Goal: Task Accomplishment & Management: Use online tool/utility

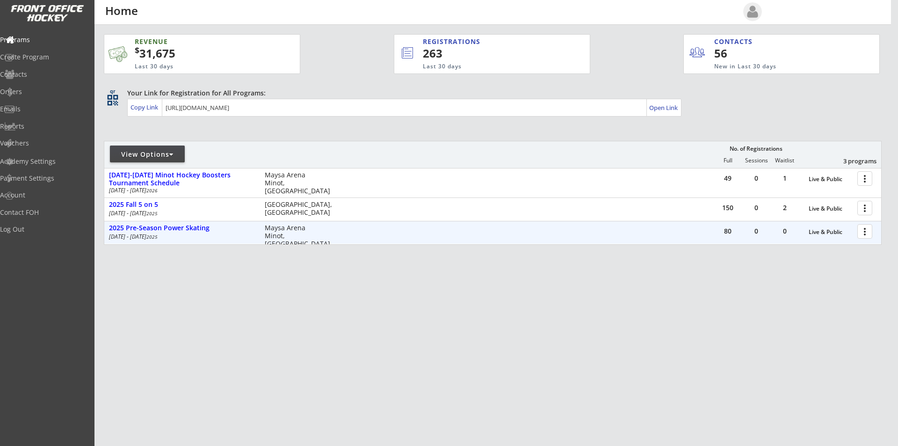
click at [866, 229] on div at bounding box center [866, 231] width 16 height 16
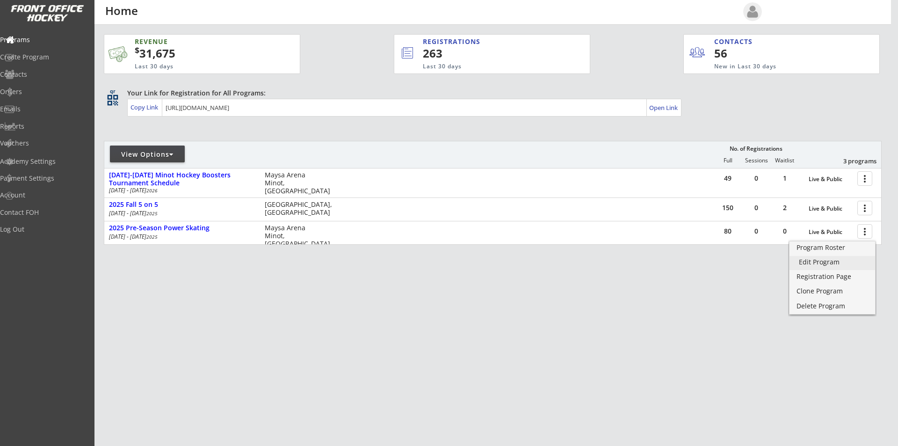
click at [828, 260] on div "Edit Program" at bounding box center [832, 262] width 67 height 7
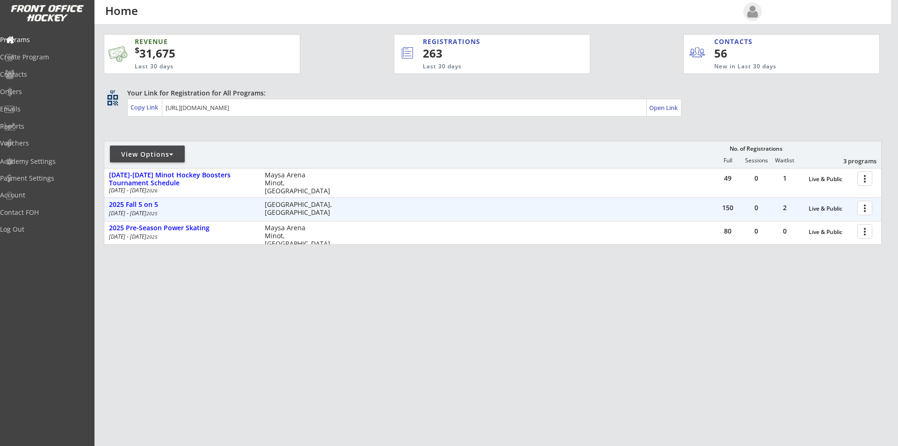
click at [866, 207] on div at bounding box center [866, 207] width 16 height 16
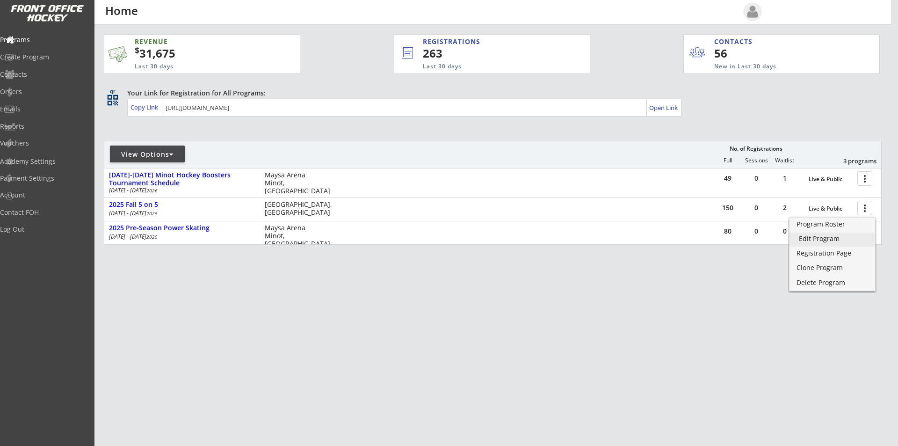
click at [839, 238] on div "Edit Program" at bounding box center [832, 238] width 67 height 7
click at [41, 196] on div "Account" at bounding box center [44, 195] width 84 height 7
select select ""Yes""
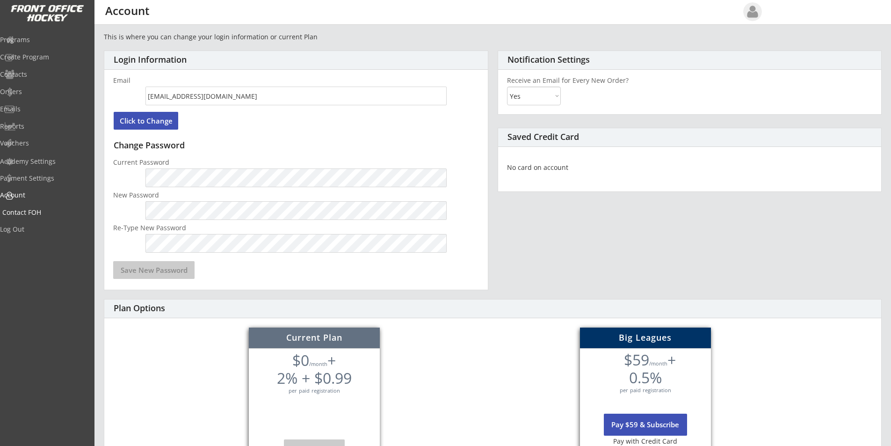
click at [46, 212] on div "Contact FOH" at bounding box center [44, 212] width 84 height 7
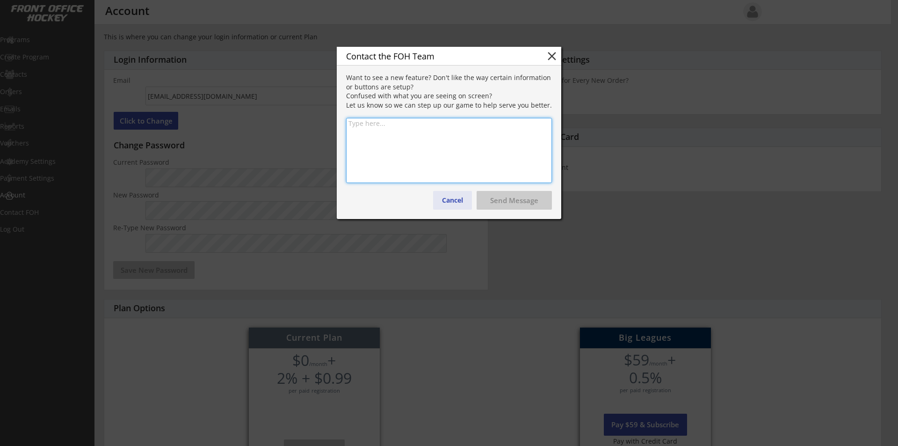
click at [451, 202] on button "Cancel" at bounding box center [452, 200] width 39 height 19
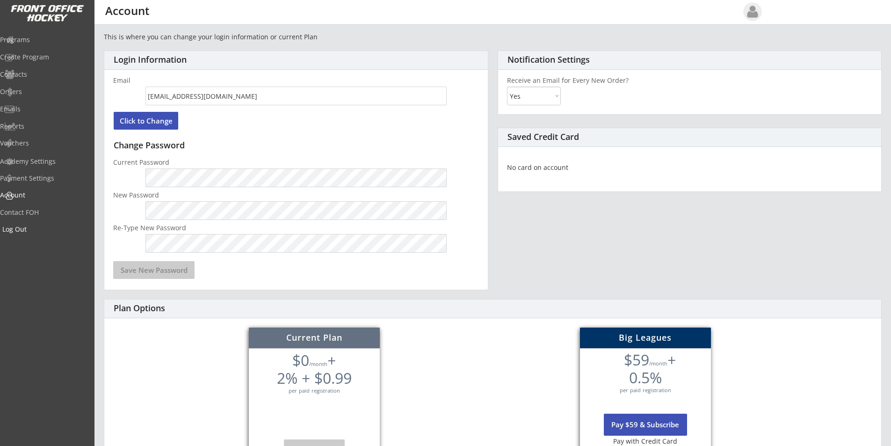
click at [36, 230] on div "Log Out" at bounding box center [44, 229] width 84 height 7
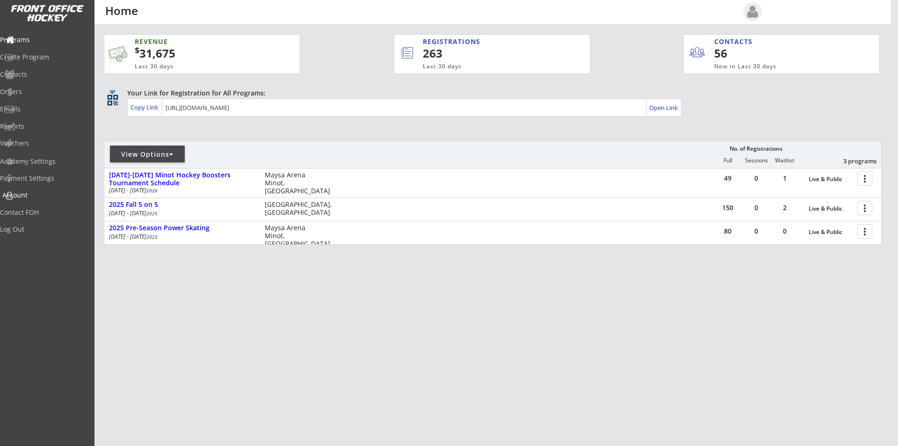
click at [42, 194] on div "Account" at bounding box center [44, 195] width 84 height 7
select select ""Yes""
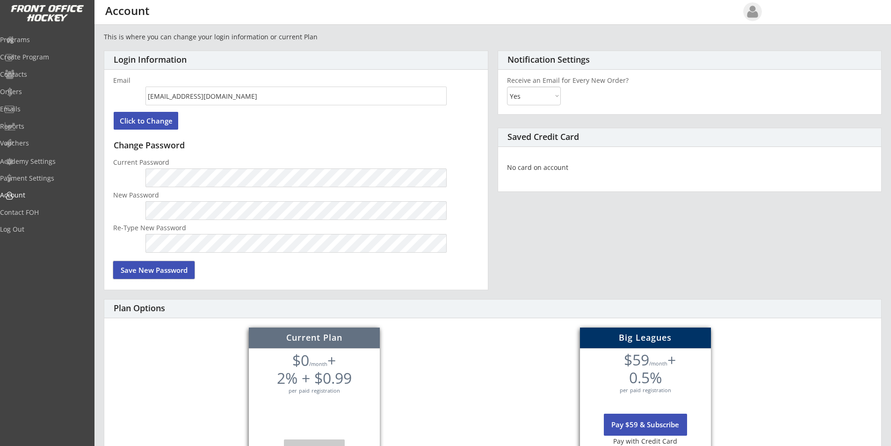
click at [170, 270] on button "Save New Password" at bounding box center [153, 270] width 81 height 18
click at [158, 267] on button "Save New Password" at bounding box center [153, 270] width 81 height 18
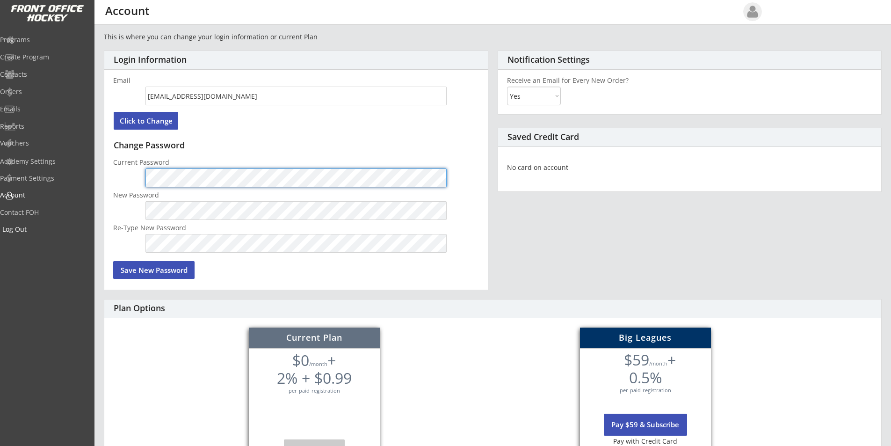
click at [31, 227] on div "Log Out" at bounding box center [44, 229] width 84 height 7
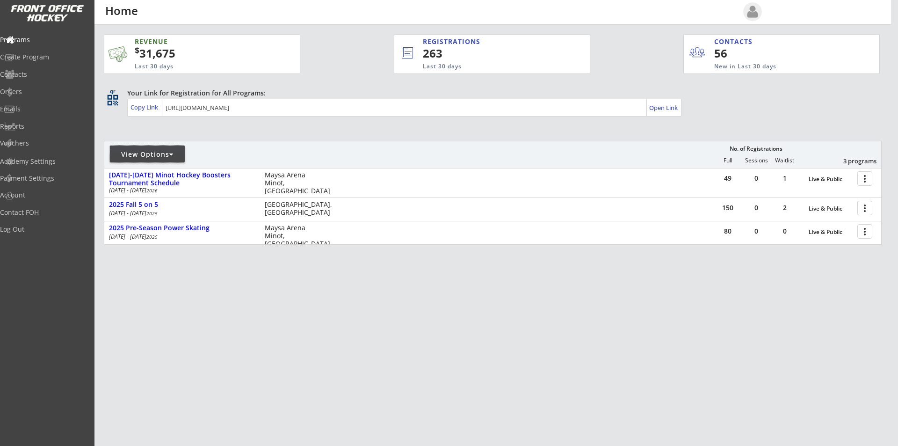
click at [154, 155] on div "View Options" at bounding box center [147, 154] width 75 height 9
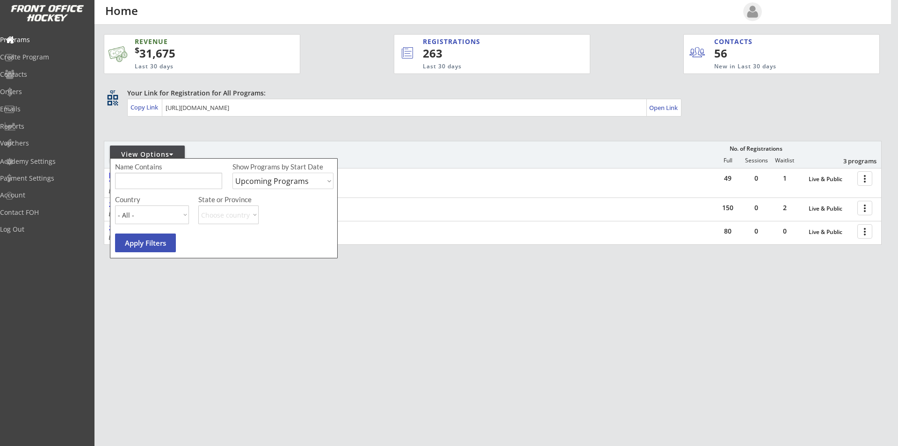
click at [289, 185] on select "Upcoming Programs Past Programs Specific Date Range" at bounding box center [282, 181] width 101 height 16
select select ""Past Programs""
click at [232, 173] on select "Upcoming Programs Past Programs Specific Date Range" at bounding box center [282, 181] width 101 height 16
click at [145, 246] on button "Apply Filters" at bounding box center [145, 242] width 61 height 19
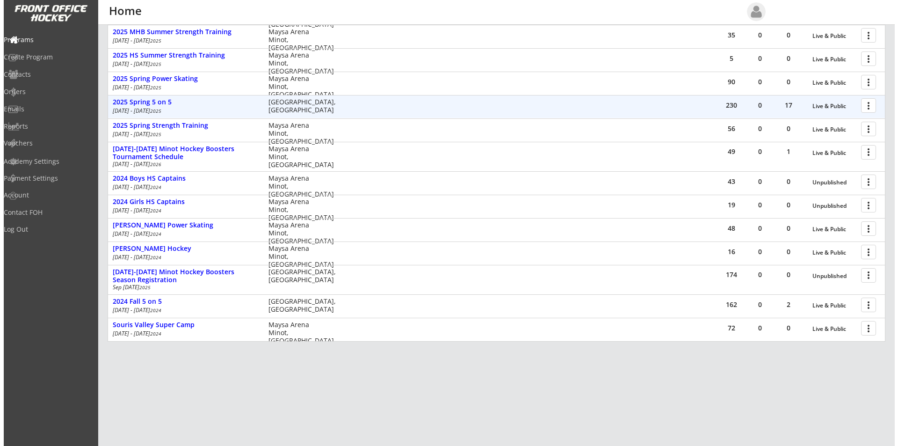
scroll to position [271, 0]
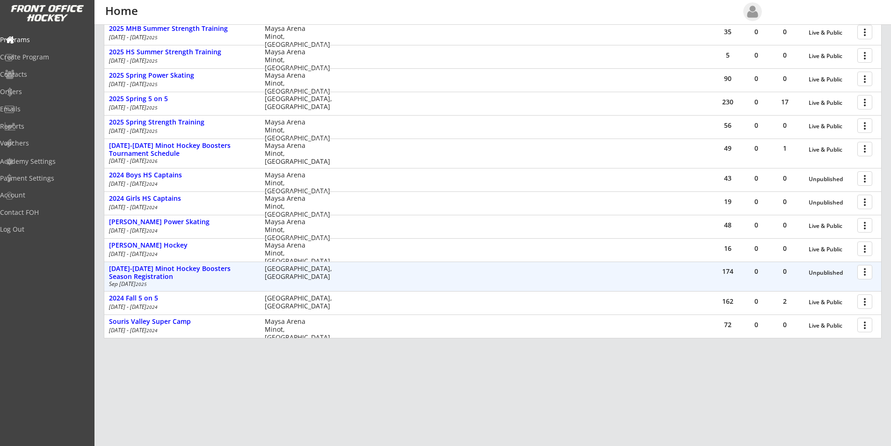
click at [863, 270] on div at bounding box center [866, 271] width 16 height 16
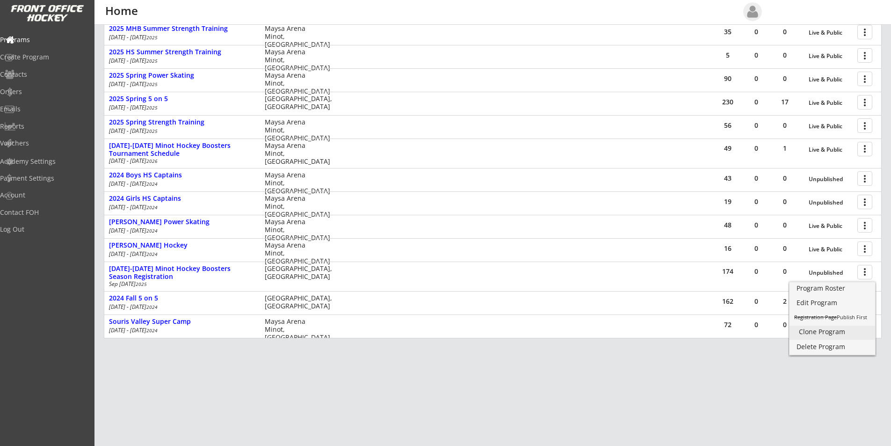
click at [815, 335] on div "Clone Program" at bounding box center [832, 331] width 67 height 7
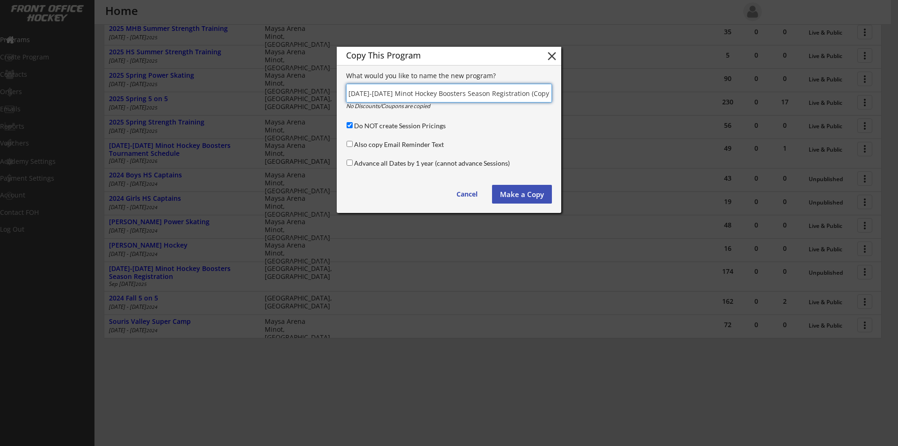
drag, startPoint x: 540, startPoint y: 92, endPoint x: 519, endPoint y: 94, distance: 21.2
click at [516, 95] on input "input" at bounding box center [449, 93] width 206 height 19
drag, startPoint x: 380, startPoint y: 94, endPoint x: 316, endPoint y: 93, distance: 64.1
type input "2025-2026 Minot Hockey Boosters Season Registration"
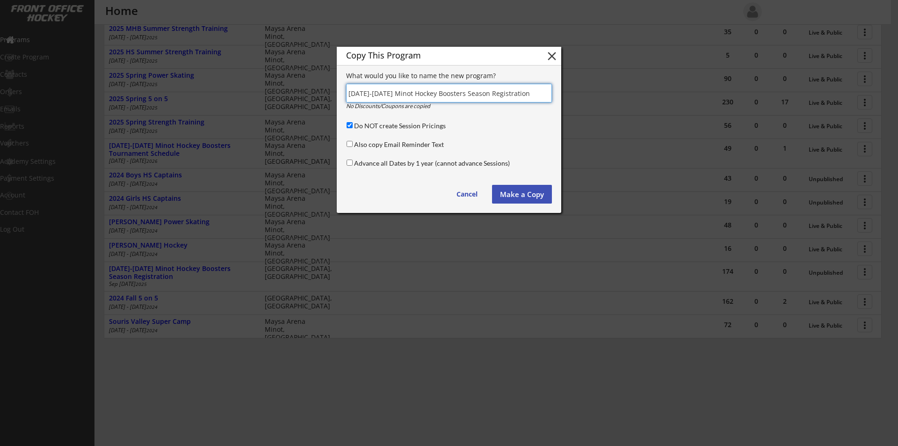
click at [521, 193] on button "Make a Copy" at bounding box center [522, 194] width 60 height 19
